Goal: Transaction & Acquisition: Subscribe to service/newsletter

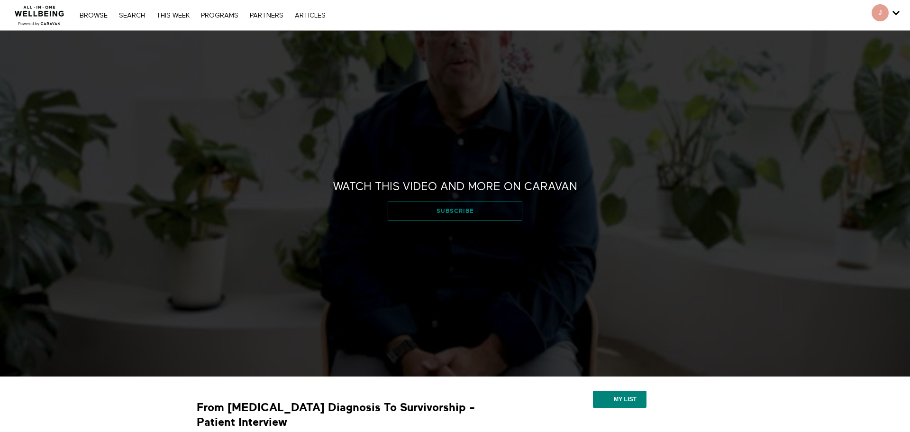
click at [468, 216] on link "Subscribe" at bounding box center [455, 210] width 134 height 19
